Goal: Check status: Check status

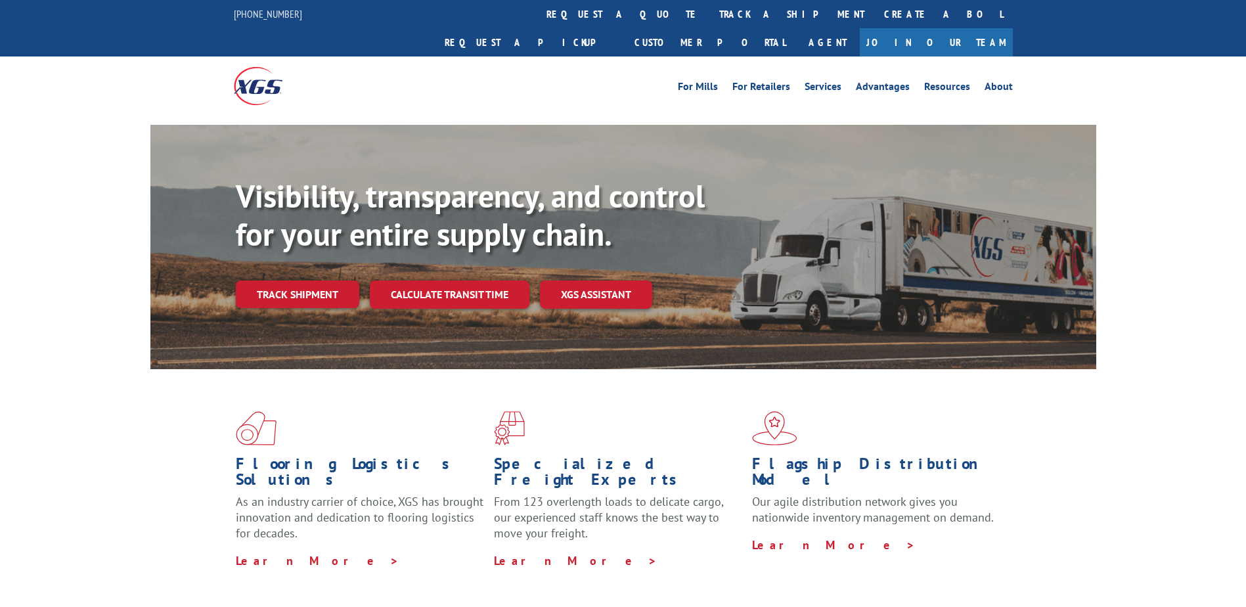
click at [709, 21] on link "track a shipment" at bounding box center [791, 14] width 165 height 28
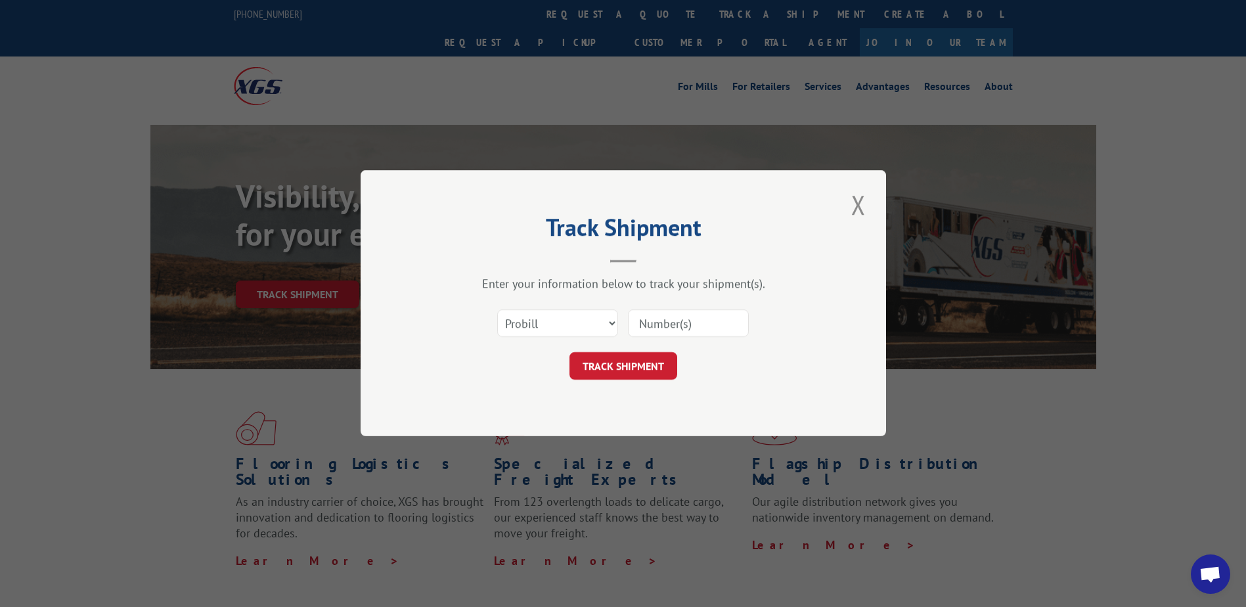
click at [703, 330] on input at bounding box center [688, 324] width 121 height 28
paste input "17102820"
type input "17102820"
click at [661, 364] on button "TRACK SHIPMENT" at bounding box center [623, 367] width 108 height 28
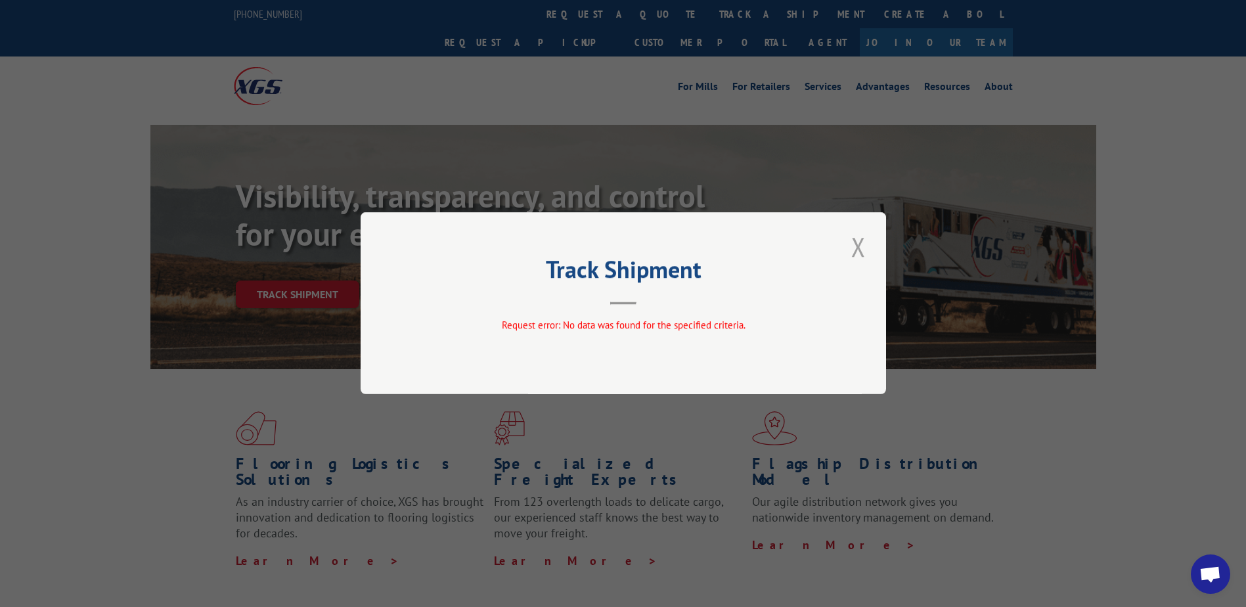
click at [855, 251] on button "Close modal" at bounding box center [858, 247] width 22 height 36
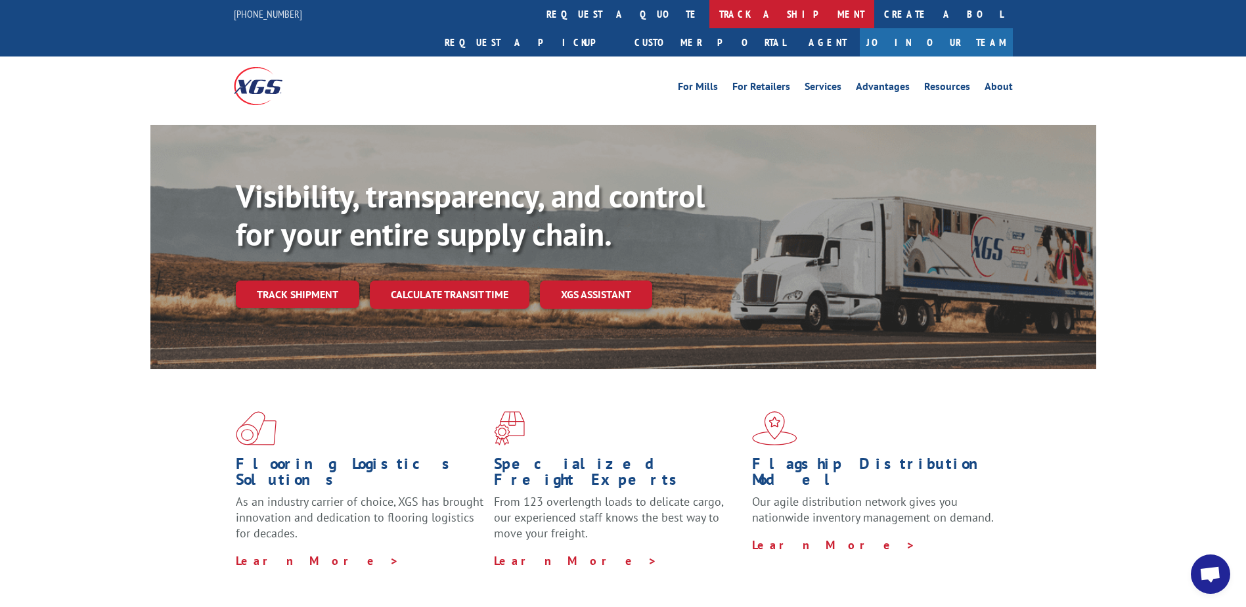
click at [709, 10] on link "track a shipment" at bounding box center [791, 14] width 165 height 28
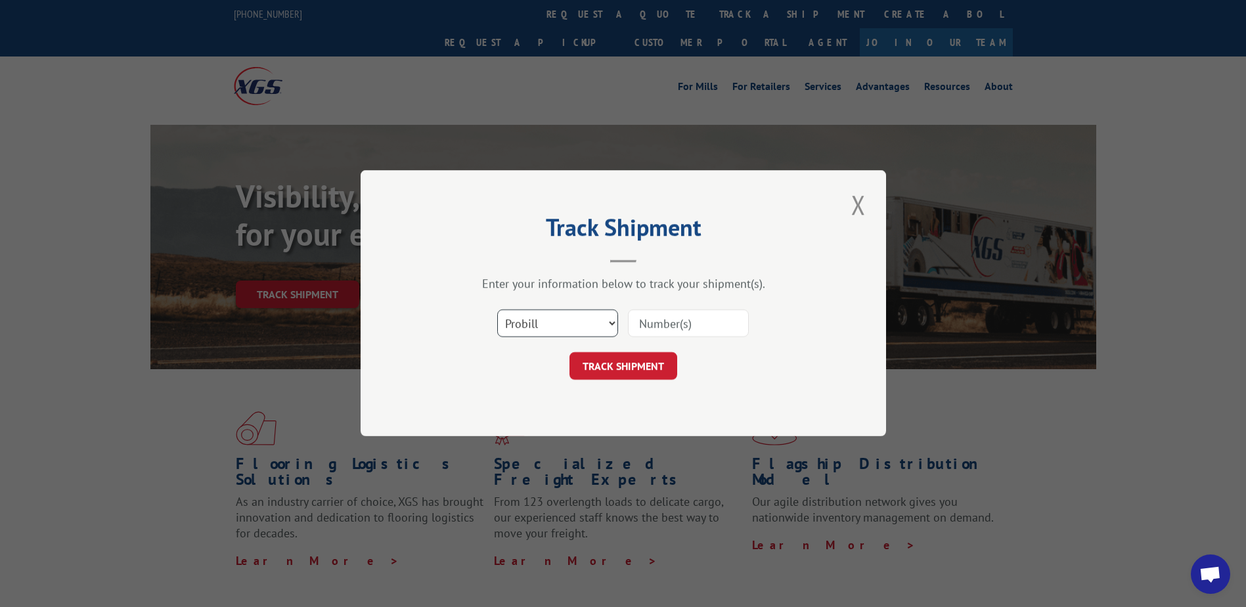
click at [580, 323] on select "Select category... Probill BOL PO" at bounding box center [557, 324] width 121 height 28
select select "po"
click at [497, 310] on select "Select category... Probill BOL PO" at bounding box center [557, 324] width 121 height 28
click at [675, 319] on input at bounding box center [688, 324] width 121 height 28
paste input "67530434"
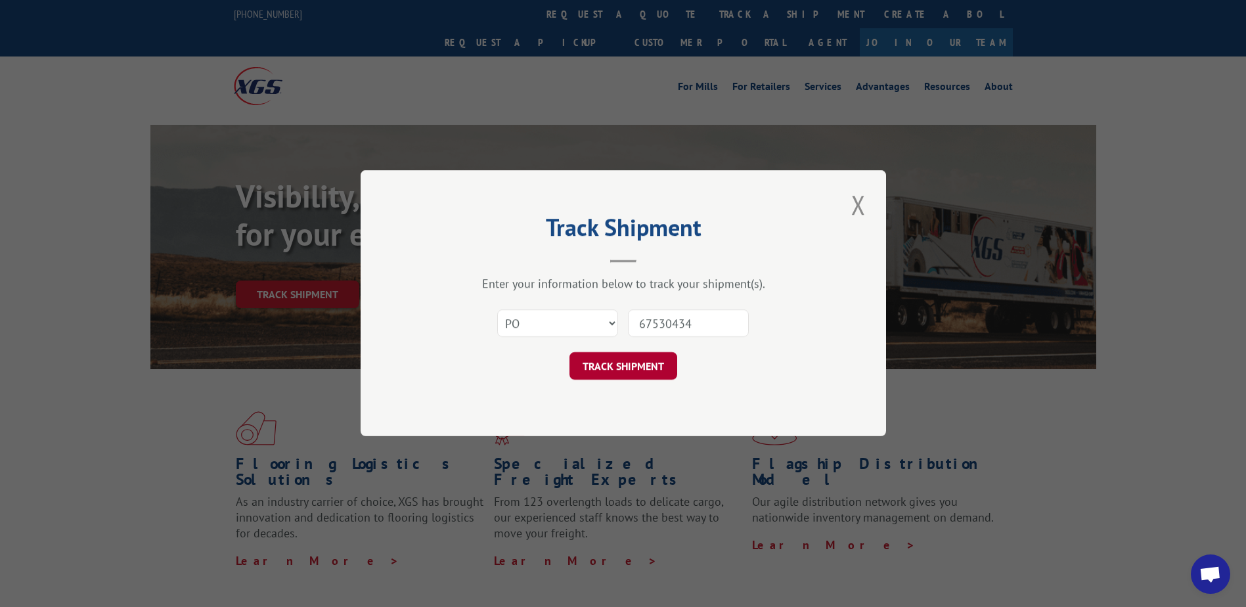
type input "67530434"
click at [640, 376] on button "TRACK SHIPMENT" at bounding box center [623, 367] width 108 height 28
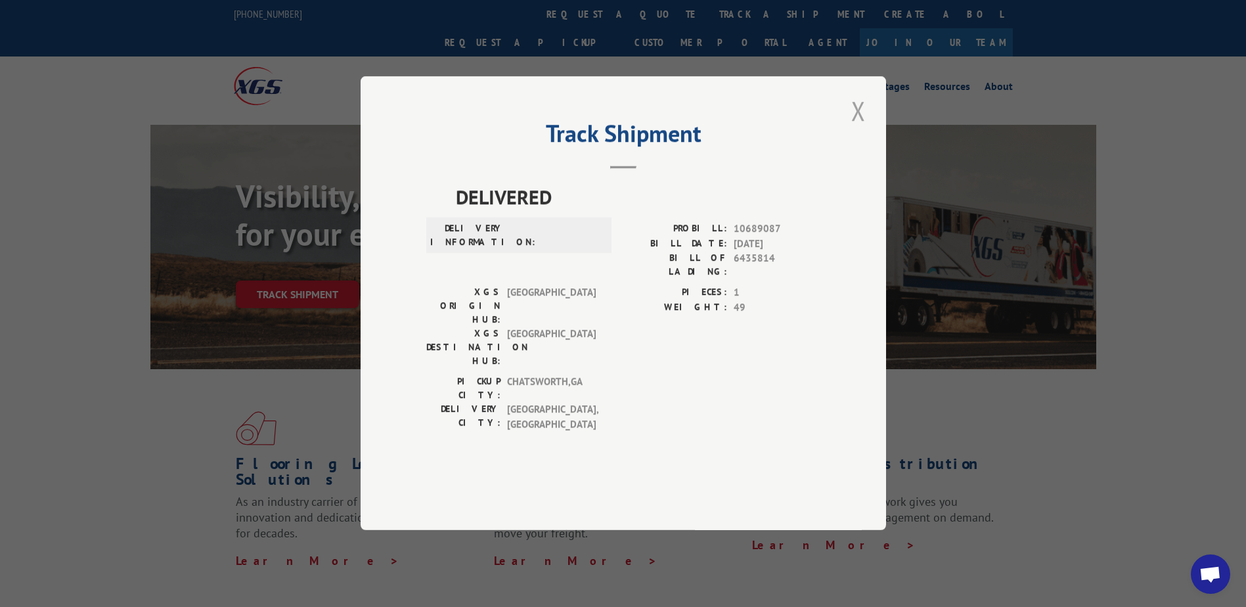
click at [862, 129] on button "Close modal" at bounding box center [858, 111] width 22 height 36
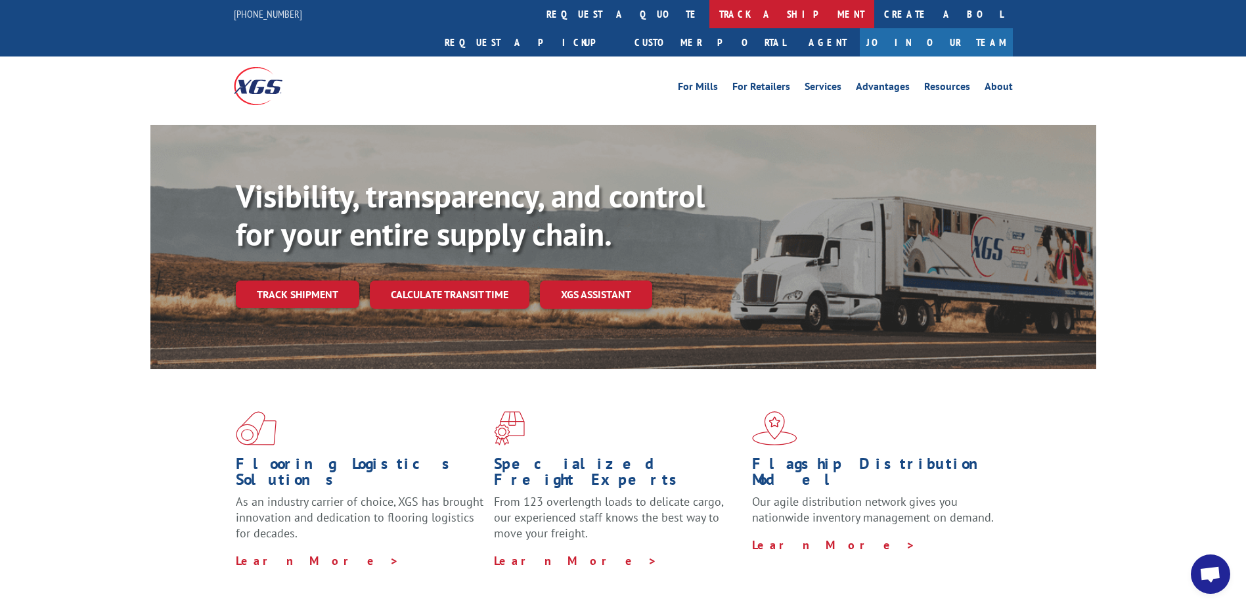
click at [709, 15] on link "track a shipment" at bounding box center [791, 14] width 165 height 28
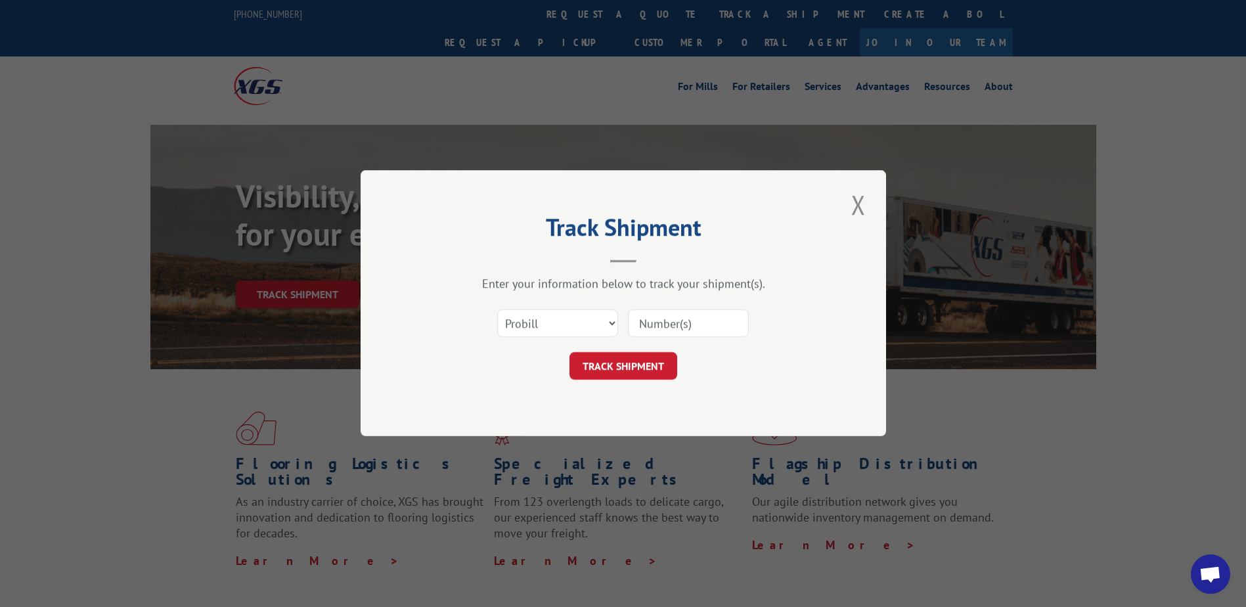
click at [691, 326] on input at bounding box center [688, 324] width 121 height 28
paste input "17102820"
type input "17102820"
click at [649, 363] on button "TRACK SHIPMENT" at bounding box center [623, 367] width 108 height 28
